Goal: Task Accomplishment & Management: Use online tool/utility

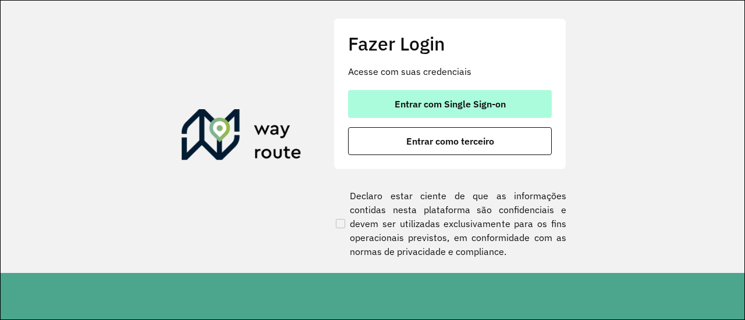
click at [399, 106] on span "Entrar com Single Sign-on" at bounding box center [449, 103] width 111 height 9
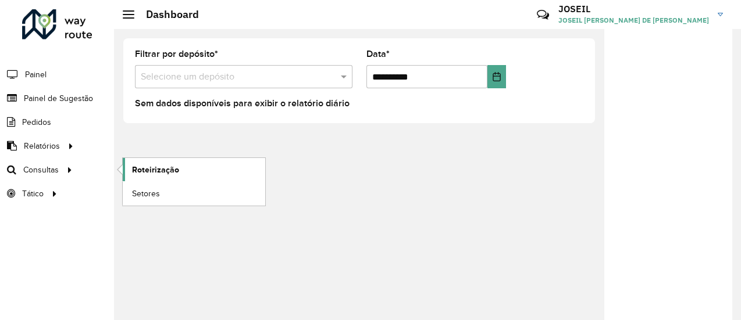
click at [161, 162] on link "Roteirização" at bounding box center [194, 169] width 143 height 23
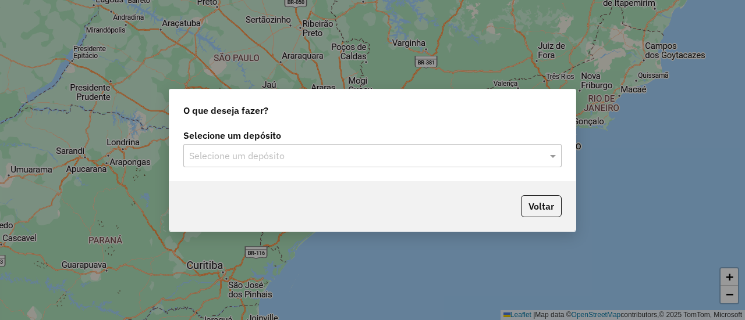
click at [250, 138] on label "Selecione um depósito" at bounding box center [372, 136] width 378 height 14
click at [260, 162] on input "text" at bounding box center [360, 156] width 343 height 14
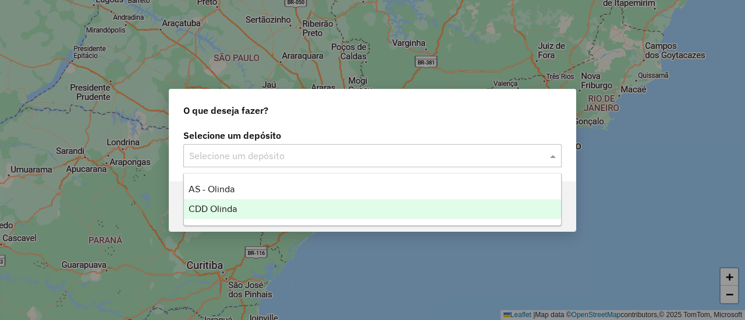
click at [226, 204] on span "CDD Olinda" at bounding box center [212, 209] width 48 height 10
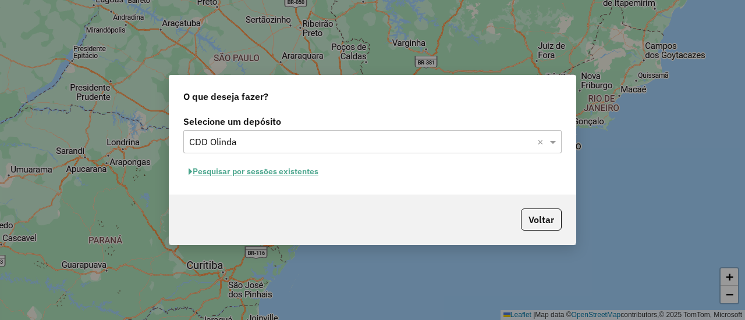
click at [268, 166] on button "Pesquisar por sessões existentes" at bounding box center [253, 172] width 140 height 18
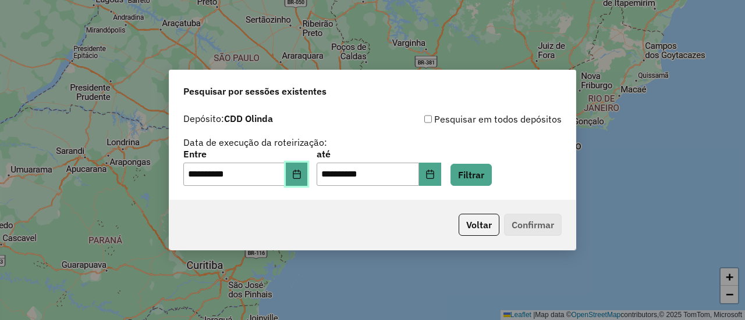
click at [300, 174] on icon "Choose Date" at bounding box center [297, 174] width 8 height 9
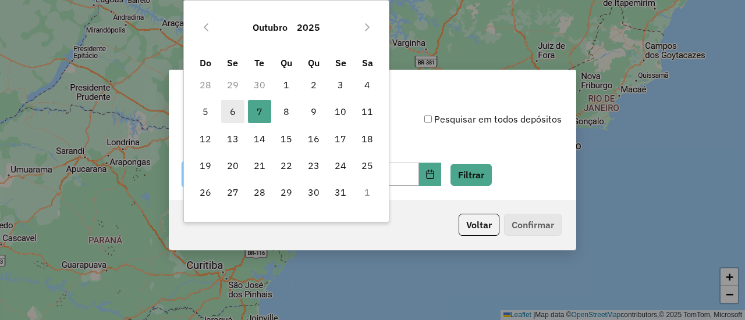
click at [231, 103] on span "6" at bounding box center [232, 111] width 23 height 23
type input "**********"
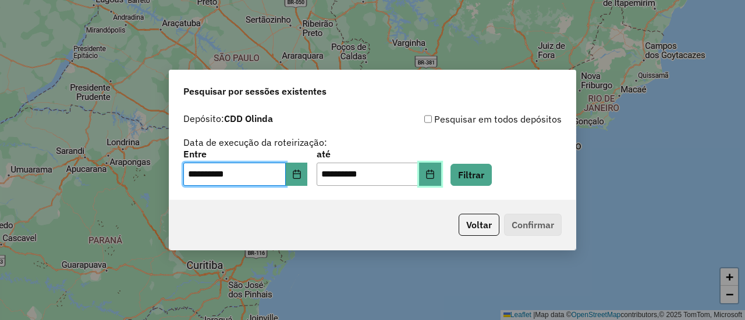
click at [434, 176] on icon "Choose Date" at bounding box center [429, 174] width 9 height 9
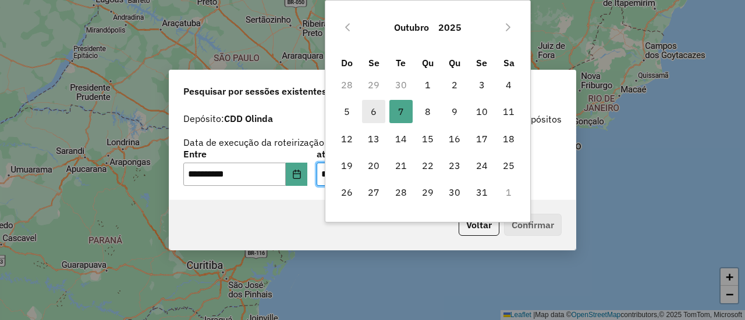
click at [379, 111] on span "6" at bounding box center [373, 111] width 23 height 23
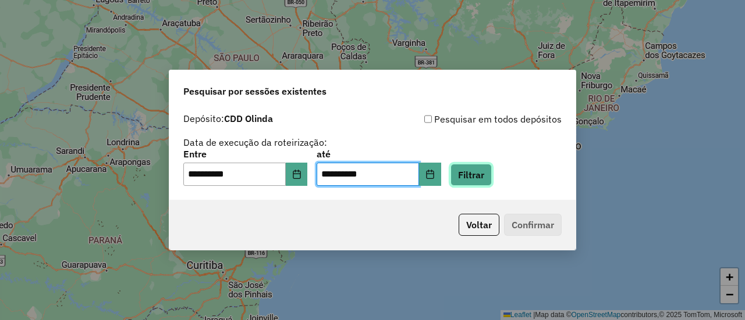
click at [491, 169] on button "Filtrar" at bounding box center [470, 175] width 41 height 22
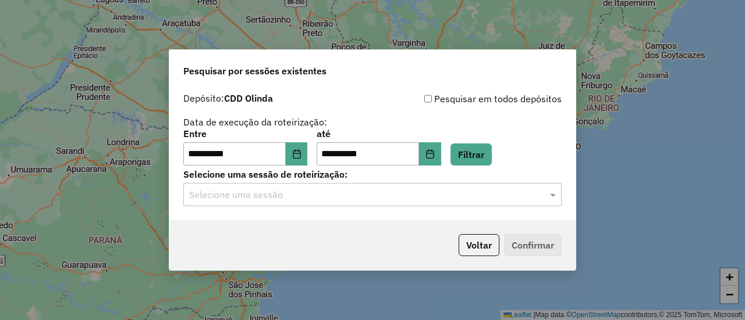
click at [532, 246] on p-footer "Voltar Confirmar" at bounding box center [508, 245] width 108 height 22
drag, startPoint x: 376, startPoint y: 183, endPoint x: 349, endPoint y: 198, distance: 30.7
click at [374, 183] on div "Selecione uma sessão" at bounding box center [372, 194] width 378 height 23
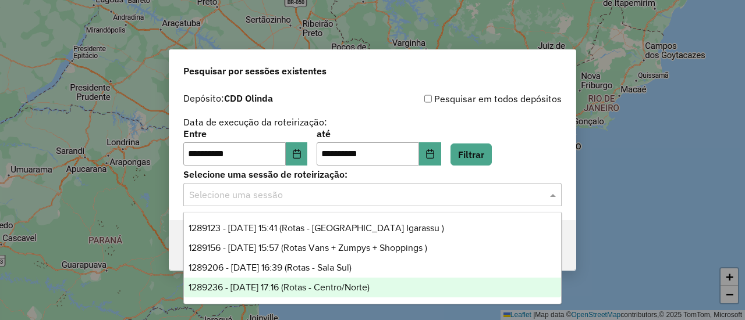
click at [369, 284] on span "1289236 - 06/10/2025 17:16 (Rotas - Centro/Norte)" at bounding box center [278, 288] width 181 height 10
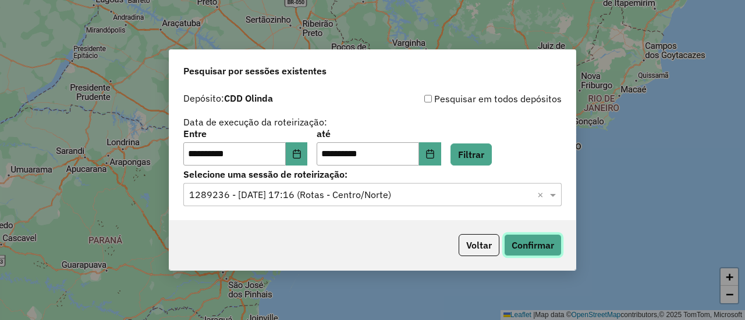
click at [541, 238] on button "Confirmar" at bounding box center [533, 245] width 58 height 22
click at [441, 146] on button "Choose Date" at bounding box center [430, 154] width 22 height 23
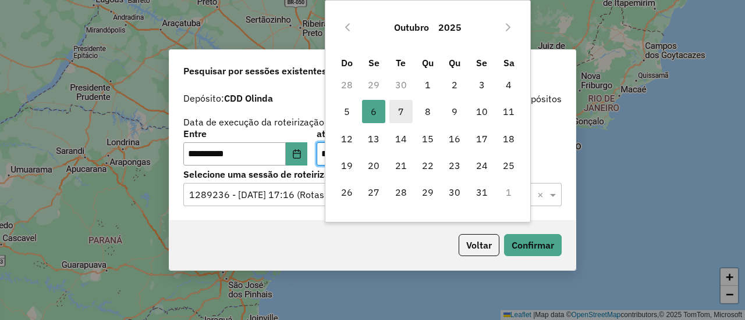
click at [400, 110] on span "7" at bounding box center [400, 111] width 23 height 23
type input "**********"
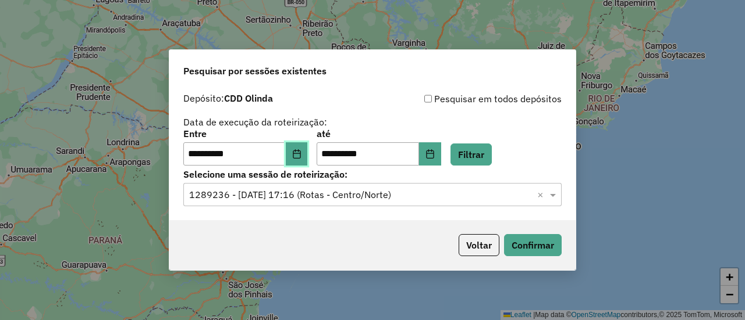
click at [302, 161] on button "Choose Date" at bounding box center [297, 154] width 22 height 23
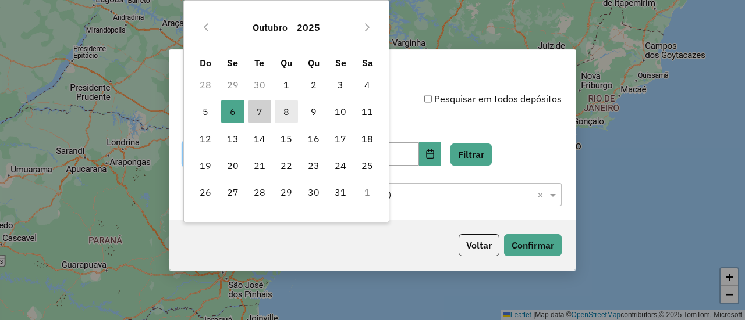
click at [277, 117] on span "8" at bounding box center [286, 111] width 23 height 23
type input "**********"
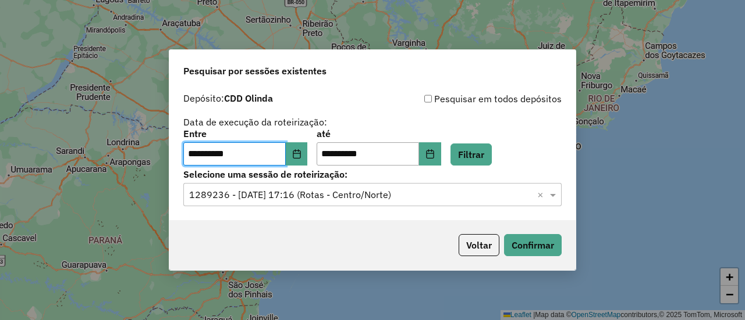
click at [316, 165] on div "**********" at bounding box center [372, 148] width 378 height 36
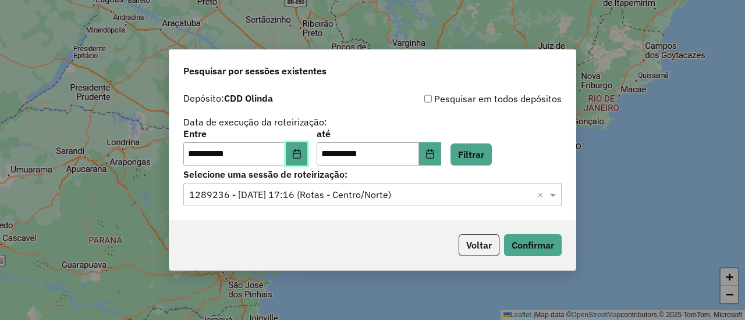
click at [301, 149] on icon "Choose Date" at bounding box center [296, 153] width 9 height 9
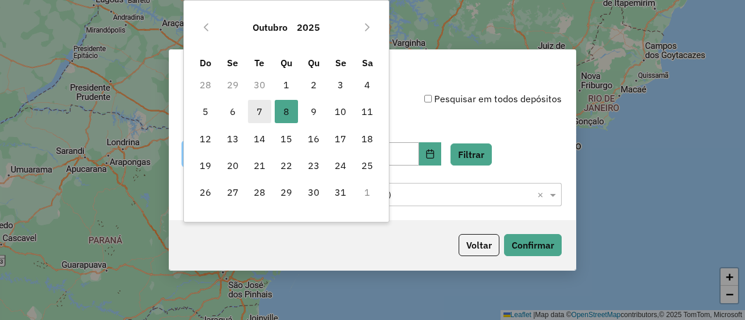
click at [254, 106] on span "7" at bounding box center [259, 111] width 23 height 23
type input "**********"
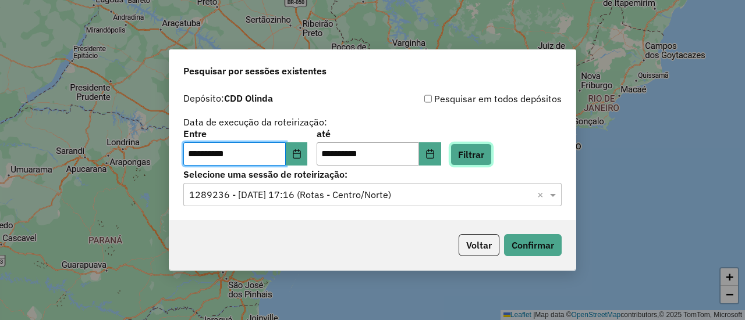
click at [486, 156] on button "Filtrar" at bounding box center [470, 155] width 41 height 22
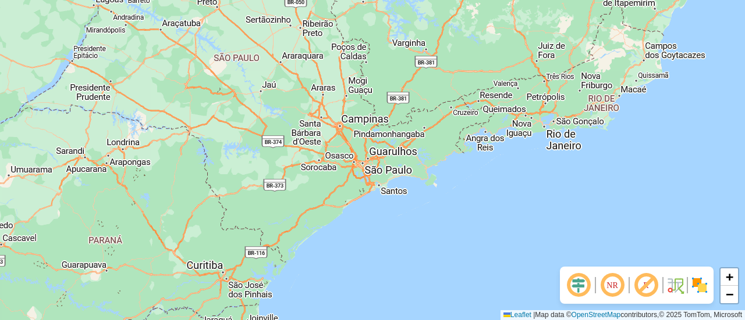
click at [619, 284] on em at bounding box center [612, 286] width 28 height 28
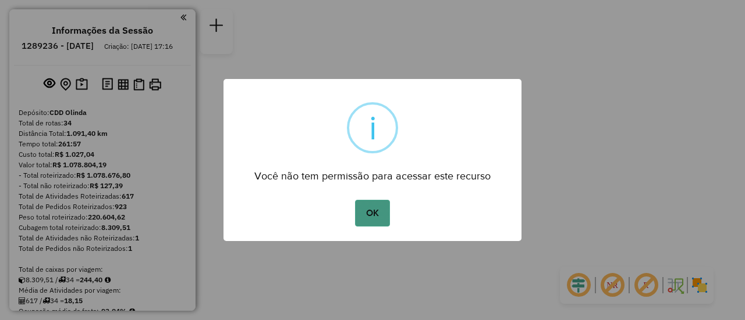
click at [376, 216] on button "OK" at bounding box center [372, 213] width 34 height 27
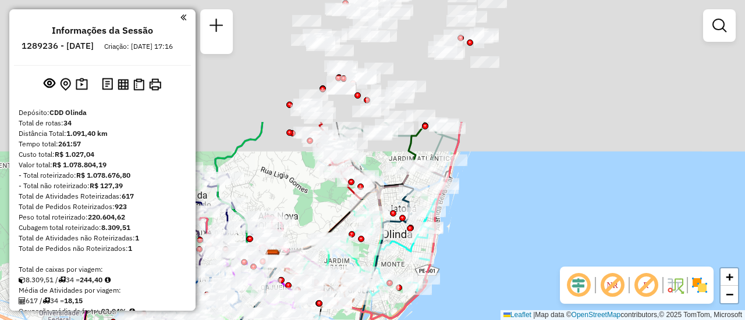
drag, startPoint x: 452, startPoint y: 90, endPoint x: 364, endPoint y: 243, distance: 176.7
click at [364, 243] on div "Rota 6 - Placa PDB3D93 54676839 - RENATA MARQUES LOPES Janela de atendimento Gr…" at bounding box center [372, 160] width 745 height 320
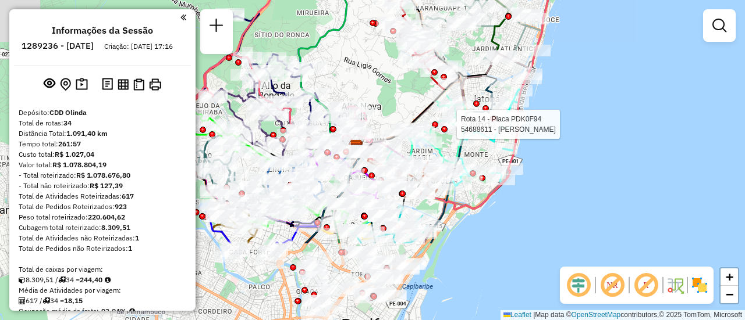
drag, startPoint x: 377, startPoint y: 149, endPoint x: 434, endPoint y: 109, distance: 69.2
click at [461, 45] on div "Rota 14 - Placa PDK0F94 54688611 - TEREZA ANTONIA DA SI Rota 11 - Placa PDK0D94…" at bounding box center [372, 160] width 745 height 320
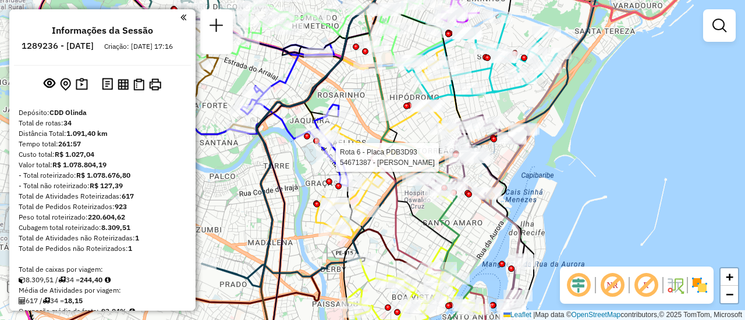
select select "**********"
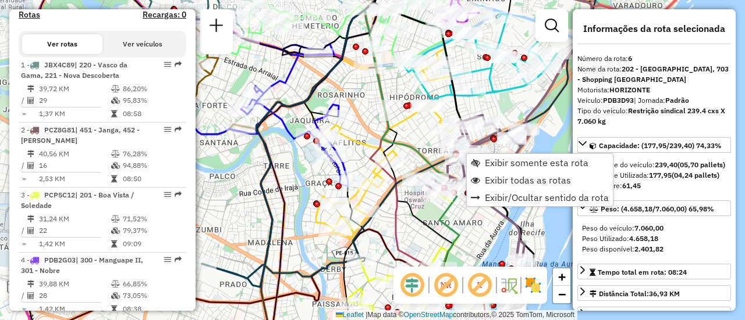
scroll to position [787, 0]
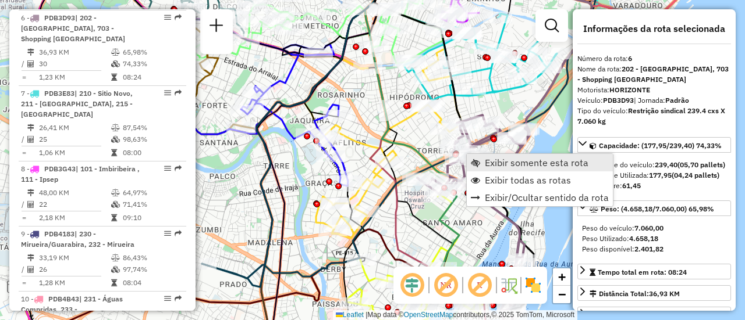
click at [546, 158] on span "Exibir somente esta rota" at bounding box center [537, 162] width 104 height 9
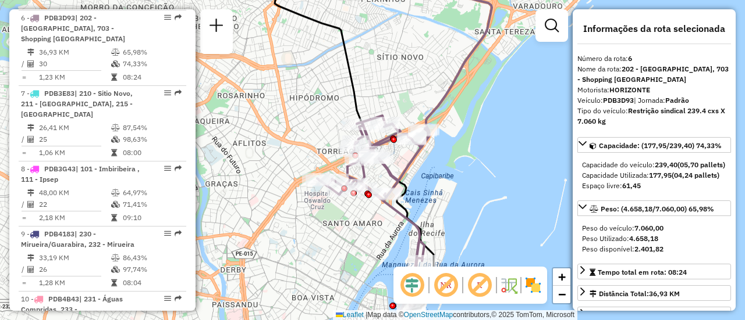
click at [537, 288] on img at bounding box center [532, 285] width 19 height 19
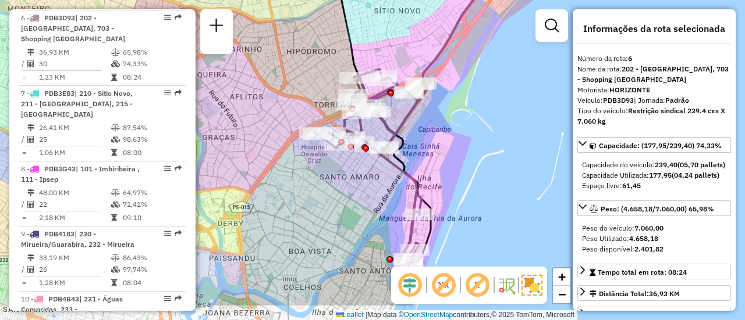
drag, startPoint x: 420, startPoint y: 198, endPoint x: 416, endPoint y: 147, distance: 51.9
click at [416, 147] on div "Janela de atendimento Grade de atendimento Capacidade Transportadoras Veículos …" at bounding box center [372, 160] width 745 height 320
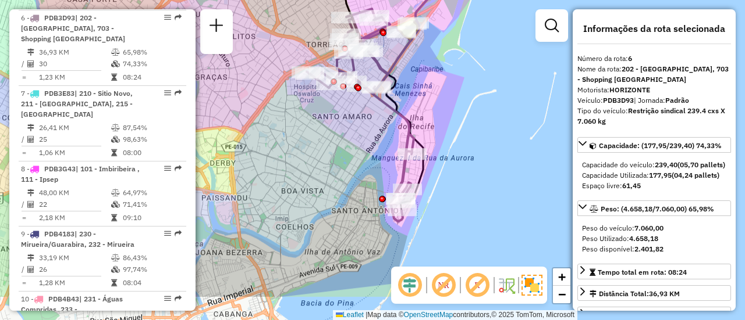
drag, startPoint x: 414, startPoint y: 147, endPoint x: 407, endPoint y: 91, distance: 55.6
click at [407, 91] on div "Janela de atendimento Grade de atendimento Capacidade Transportadoras Veículos …" at bounding box center [372, 160] width 745 height 320
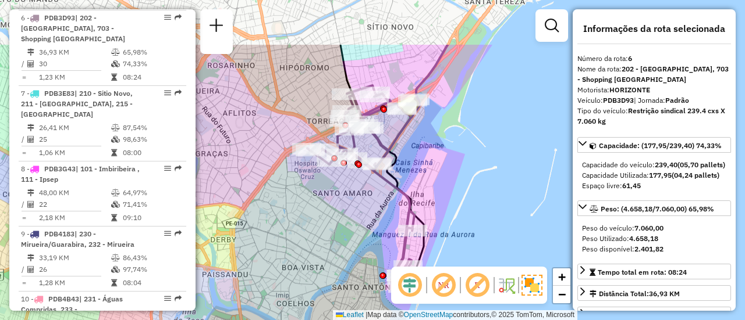
drag, startPoint x: 360, startPoint y: 103, endPoint x: 361, endPoint y: 185, distance: 82.0
click at [361, 189] on div "Janela de atendimento Grade de atendimento Capacidade Transportadoras Veículos …" at bounding box center [372, 160] width 745 height 320
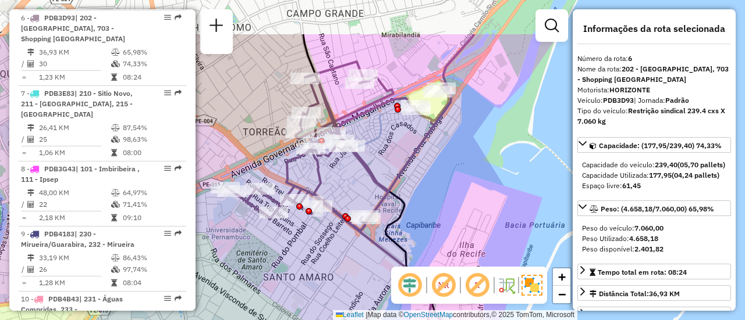
drag, startPoint x: 367, startPoint y: 78, endPoint x: 374, endPoint y: 120, distance: 43.0
click at [377, 129] on div "Janela de atendimento Grade de atendimento Capacidade Transportadoras Veículos …" at bounding box center [372, 160] width 745 height 320
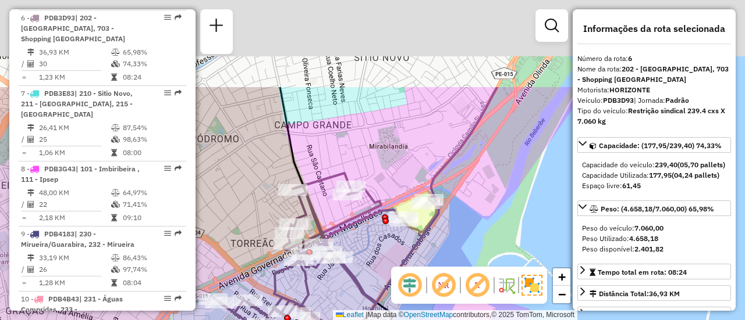
drag, startPoint x: 368, startPoint y: 83, endPoint x: 362, endPoint y: 148, distance: 64.9
click at [362, 148] on div "Janela de atendimento Grade de atendimento Capacidade Transportadoras Veículos …" at bounding box center [372, 160] width 745 height 320
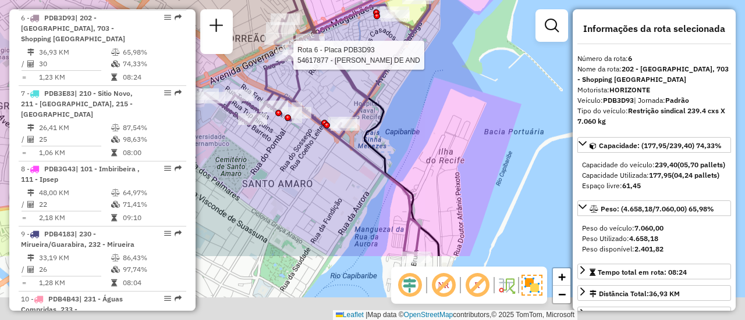
click at [295, 61] on div at bounding box center [289, 55] width 29 height 12
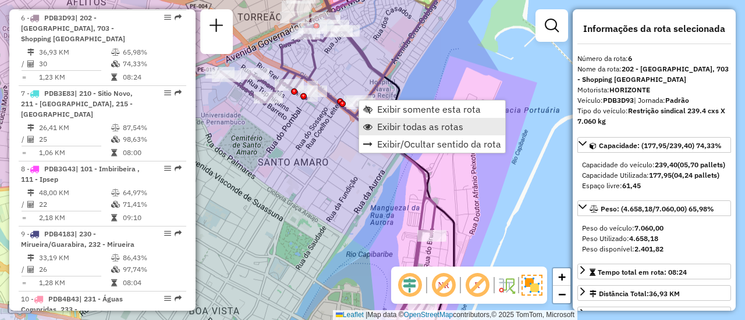
click at [412, 129] on span "Exibir todas as rotas" at bounding box center [420, 126] width 86 height 9
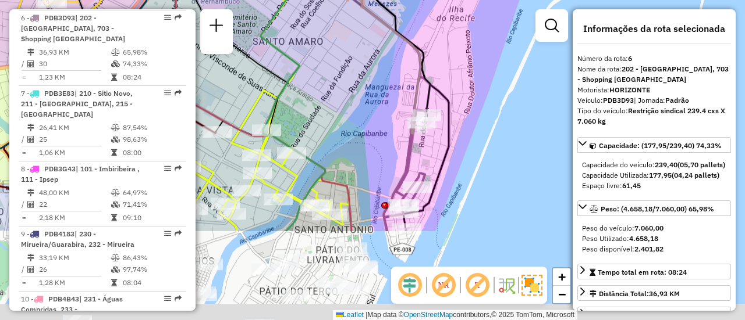
drag, startPoint x: 416, startPoint y: 154, endPoint x: 416, endPoint y: 59, distance: 95.4
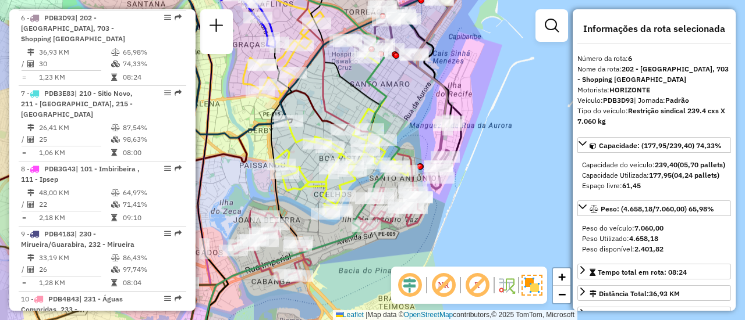
drag, startPoint x: 409, startPoint y: 113, endPoint x: 418, endPoint y: 102, distance: 14.5
click at [434, 153] on icon at bounding box center [400, 90] width 112 height 197
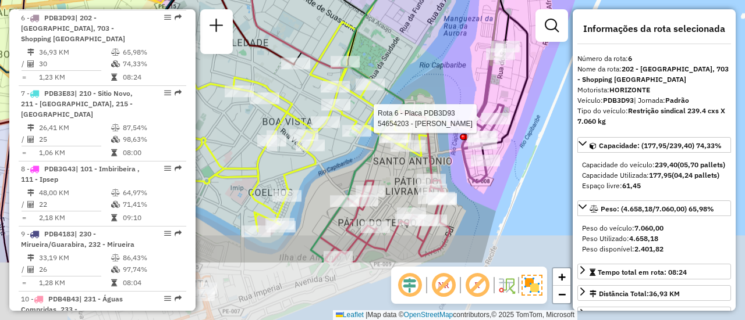
drag, startPoint x: 515, startPoint y: 170, endPoint x: 512, endPoint y: 115, distance: 55.9
click at [501, 81] on div "Rota 6 - Placa PDB3D93 54654203 - ALEXANDRE ACCIOLY Janela de atendimento Grade…" at bounding box center [372, 160] width 745 height 320
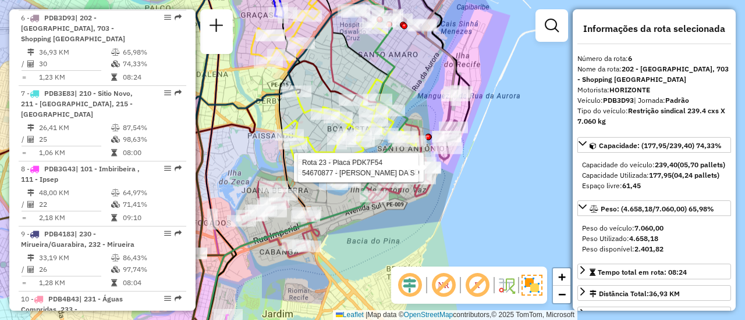
drag, startPoint x: 401, startPoint y: 79, endPoint x: 400, endPoint y: 84, distance: 6.1
click at [400, 84] on div "Rota 23 - Placa PDK7F54 54634576 - CIDA REFEIcoES Rota 23 - Placa PDK7F54 54688…" at bounding box center [372, 160] width 745 height 320
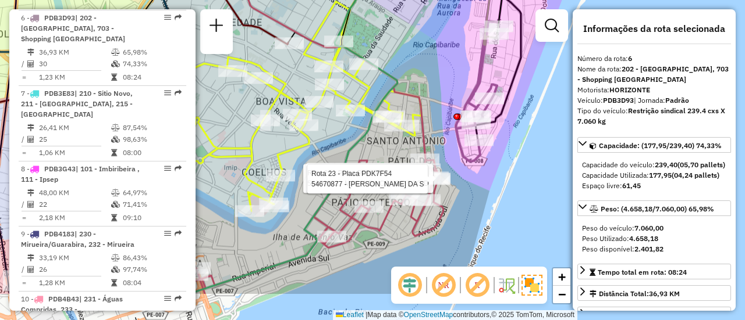
drag, startPoint x: 433, startPoint y: 154, endPoint x: 419, endPoint y: 94, distance: 61.6
click at [419, 94] on icon at bounding box center [335, 35] width 180 height 250
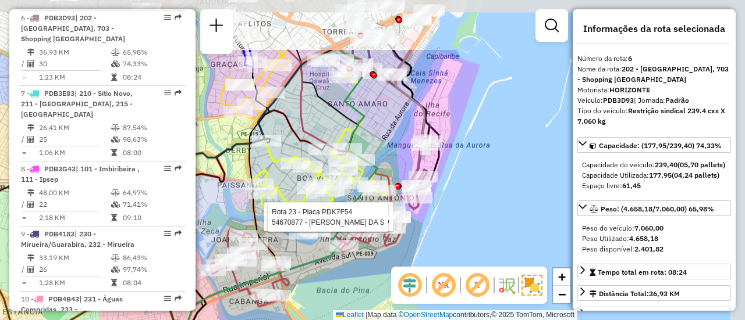
drag, startPoint x: 472, startPoint y: 51, endPoint x: 462, endPoint y: 88, distance: 38.7
click at [439, 133] on icon at bounding box center [415, 124] width 45 height 148
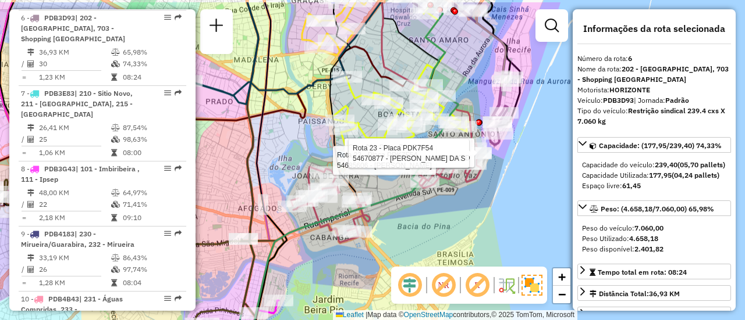
drag, startPoint x: 379, startPoint y: 167, endPoint x: 439, endPoint y: 193, distance: 65.4
click at [439, 193] on div "Rota 23 - Placa PDK7F54 54634576 - CIDA REFEIcoES Rota 23 - Placa PDK7F54 54688…" at bounding box center [372, 160] width 745 height 320
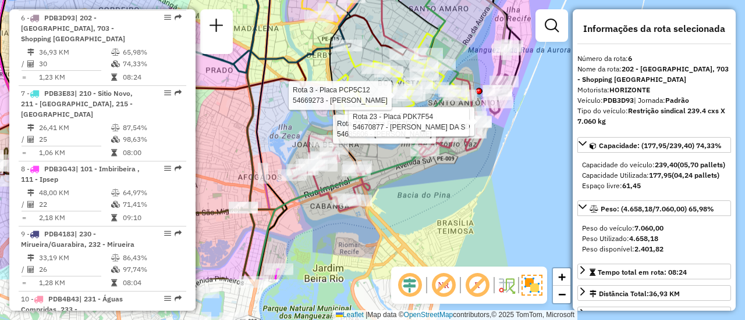
drag, startPoint x: 504, startPoint y: 135, endPoint x: 504, endPoint y: 63, distance: 72.1
click at [505, 62] on icon at bounding box center [459, 7] width 112 height 213
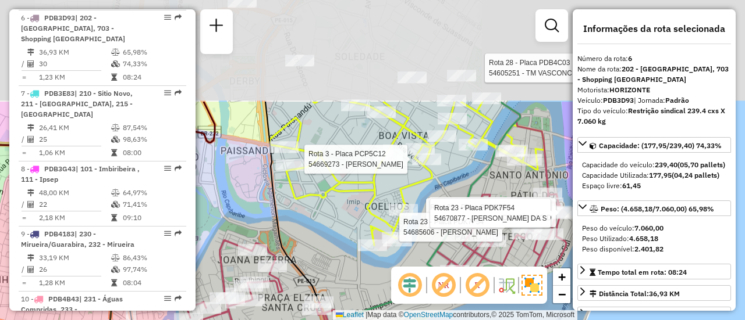
drag, startPoint x: 368, startPoint y: 178, endPoint x: 351, endPoint y: 191, distance: 21.1
click at [349, 200] on icon at bounding box center [406, 174] width 275 height 144
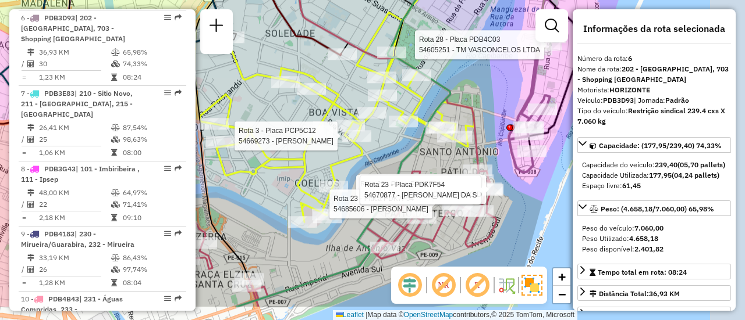
drag, startPoint x: 496, startPoint y: 153, endPoint x: 447, endPoint y: 107, distance: 67.1
click at [447, 107] on g at bounding box center [259, 15] width 770 height 583
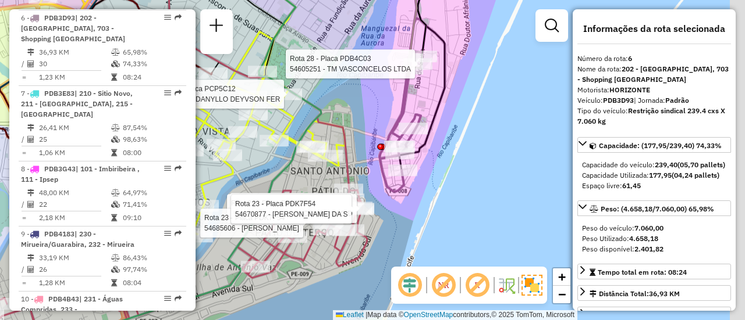
drag, startPoint x: 487, startPoint y: 126, endPoint x: 358, endPoint y: 146, distance: 130.6
click at [358, 146] on div "Rota 23 - Placa PDK7F54 54634576 - CIDA REFEIcoES Rota 23 - Placa PDK7F54 54688…" at bounding box center [372, 160] width 745 height 320
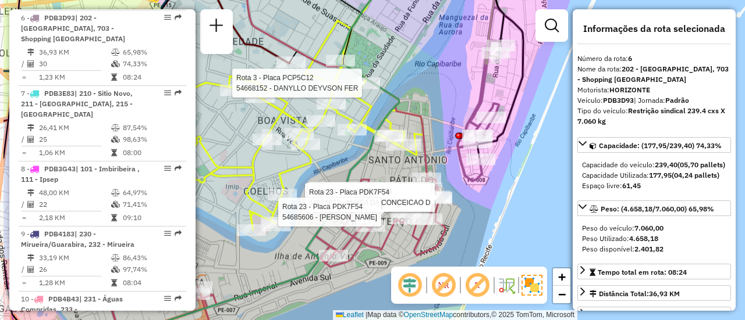
drag, startPoint x: 358, startPoint y: 106, endPoint x: 439, endPoint y: 101, distance: 81.1
click at [439, 101] on div "Rota 23 - Placa PDK7F54 54634576 - CIDA REFEIcoES Rota 23 - Placa PDK7F54 54688…" at bounding box center [372, 160] width 745 height 320
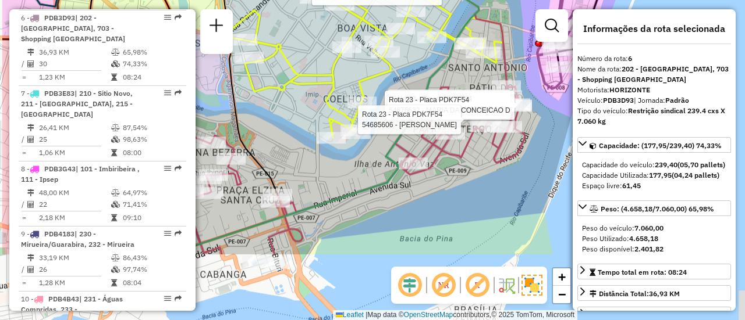
drag, startPoint x: 369, startPoint y: 152, endPoint x: 482, endPoint y: 26, distance: 169.3
click at [479, 26] on icon at bounding box center [323, 62] width 311 height 384
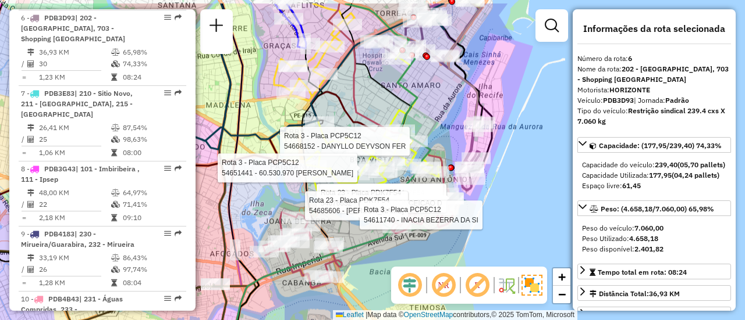
drag, startPoint x: 359, startPoint y: 63, endPoint x: 420, endPoint y: 102, distance: 71.6
click at [428, 109] on icon at bounding box center [326, 220] width 208 height 336
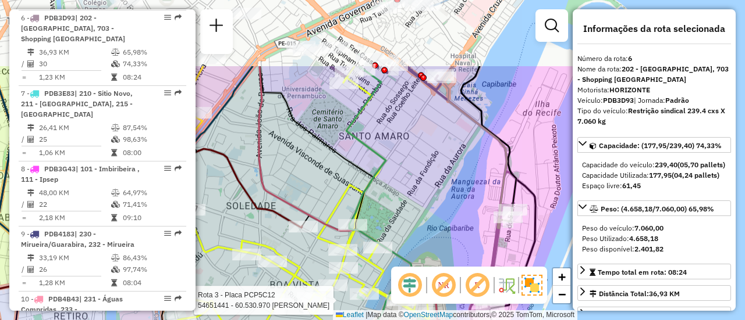
drag, startPoint x: 382, startPoint y: 138, endPoint x: 368, endPoint y: 113, distance: 28.4
click at [368, 168] on icon at bounding box center [317, 148] width 114 height 165
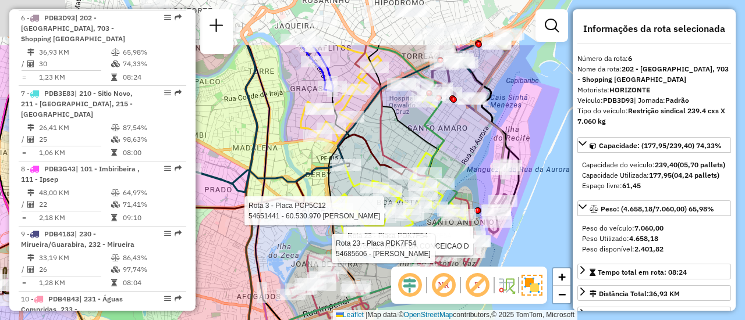
click at [518, 130] on div "Rota 23 - Placa PDK7F54 54634576 - CIDA REFEIcoES Rota 23 - Placa PDK7F54 54688…" at bounding box center [372, 160] width 745 height 320
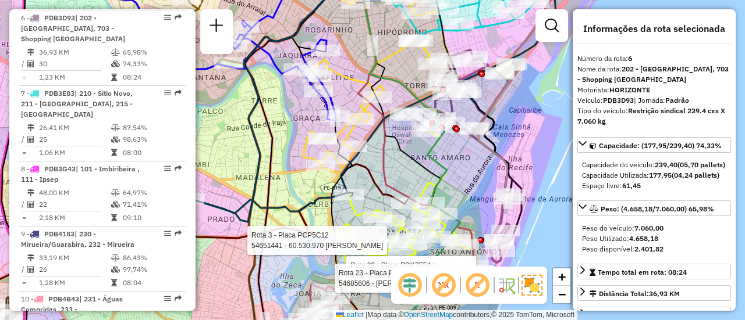
drag, startPoint x: 469, startPoint y: 69, endPoint x: 473, endPoint y: 122, distance: 52.5
click at [473, 98] on div at bounding box center [462, 93] width 29 height 12
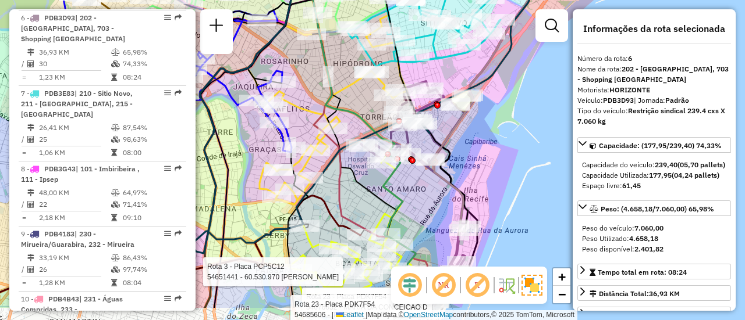
drag, startPoint x: 489, startPoint y: 169, endPoint x: 470, endPoint y: 94, distance: 77.3
click at [470, 94] on div "Rota 23 - Placa PDK7F54 54634576 - CIDA REFEIcoES Rota 23 - Placa PDK7F54 54688…" at bounding box center [372, 160] width 745 height 320
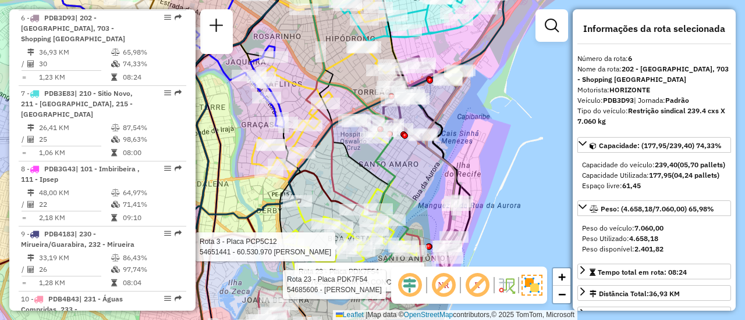
drag, startPoint x: 423, startPoint y: 160, endPoint x: 427, endPoint y: 109, distance: 51.3
click at [427, 170] on div "Rota 23 - Placa PDK7F54 54634576 - CIDA REFEIcoES Rota 23 - Placa PDK7F54 54688…" at bounding box center [372, 160] width 745 height 320
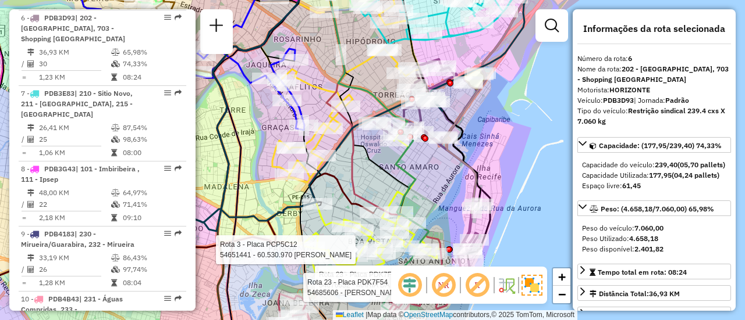
drag, startPoint x: 430, startPoint y: 175, endPoint x: 448, endPoint y: 180, distance: 18.2
click at [448, 180] on div "Rota 23 - Placa PDK7F54 54634576 - CIDA REFEIcoES Rota 23 - Placa PDK7F54 54688…" at bounding box center [372, 160] width 745 height 320
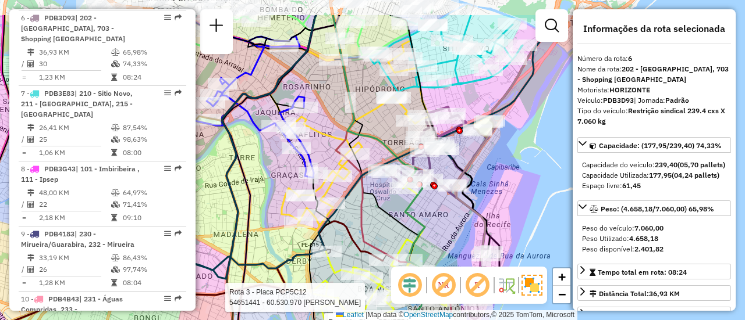
drag, startPoint x: 434, startPoint y: 131, endPoint x: 446, endPoint y: 194, distance: 64.4
click at [446, 195] on icon at bounding box center [439, 213] width 112 height 213
